Goal: Transaction & Acquisition: Purchase product/service

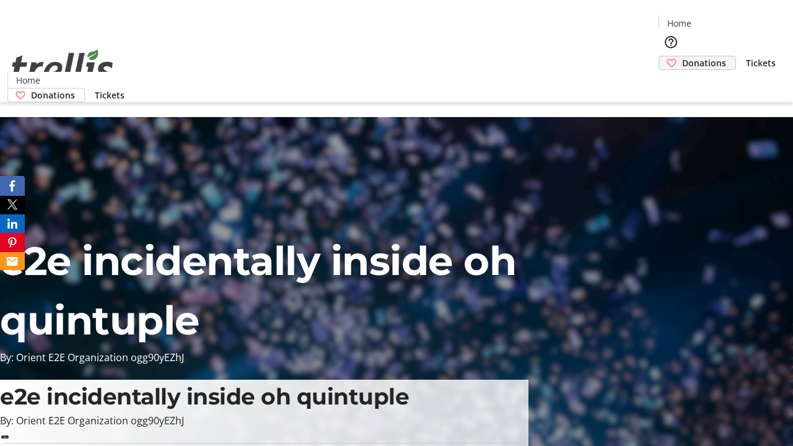
click at [682, 56] on span "Donations" at bounding box center [704, 62] width 44 height 13
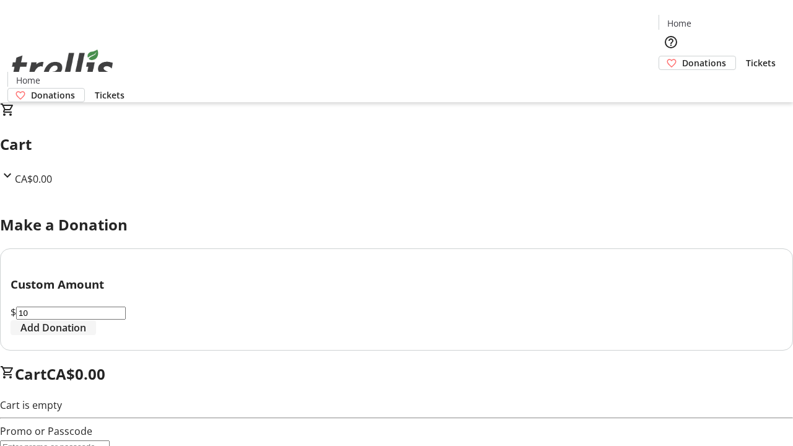
click at [86, 335] on span "Add Donation" at bounding box center [53, 327] width 66 height 15
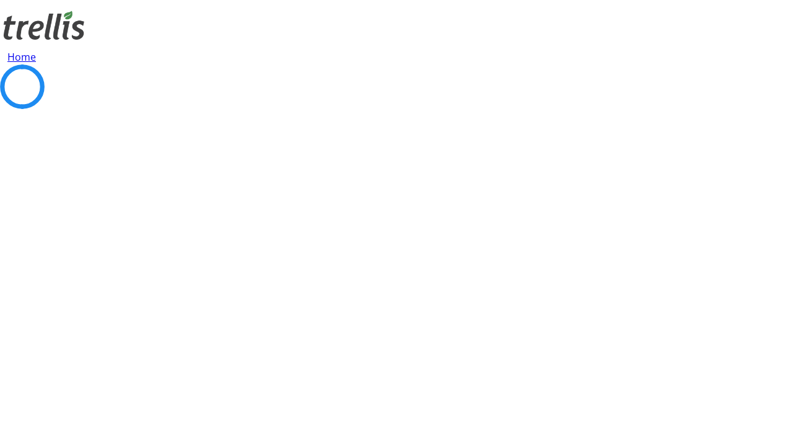
select select "CA"
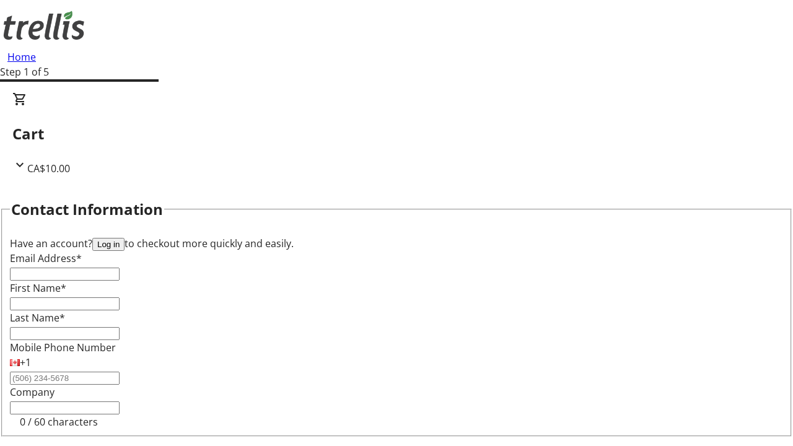
click at [125, 238] on button "Log in" at bounding box center [108, 244] width 32 height 13
